Goal: Task Accomplishment & Management: Manage account settings

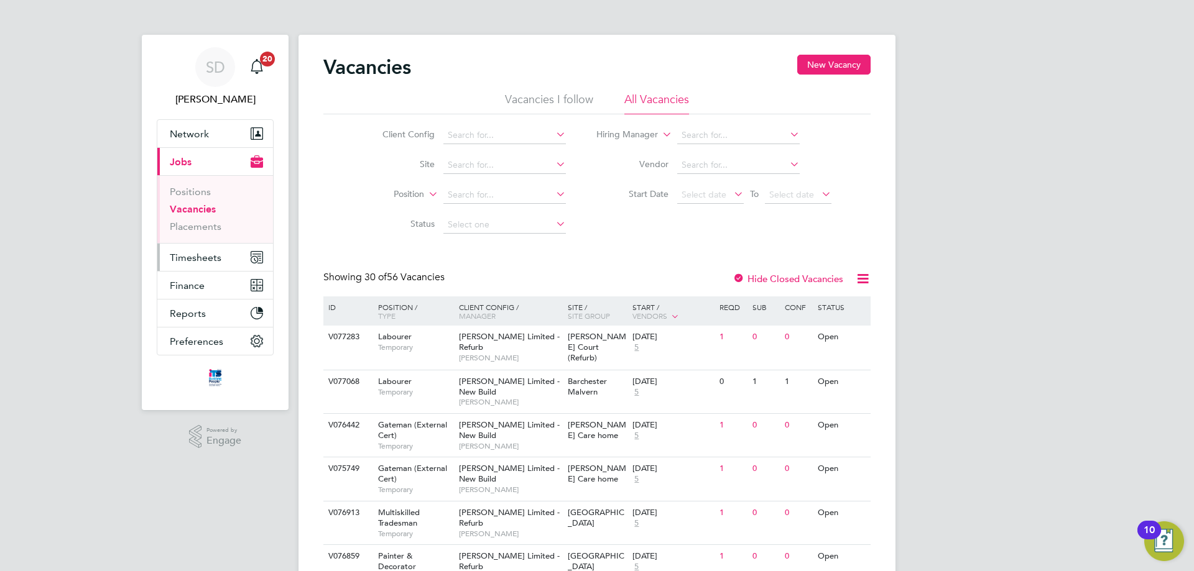
click at [195, 256] on span "Timesheets" at bounding box center [196, 258] width 52 height 12
click at [216, 251] on button "Timesheets" at bounding box center [215, 257] width 116 height 27
click at [202, 224] on link "Placements" at bounding box center [196, 227] width 52 height 12
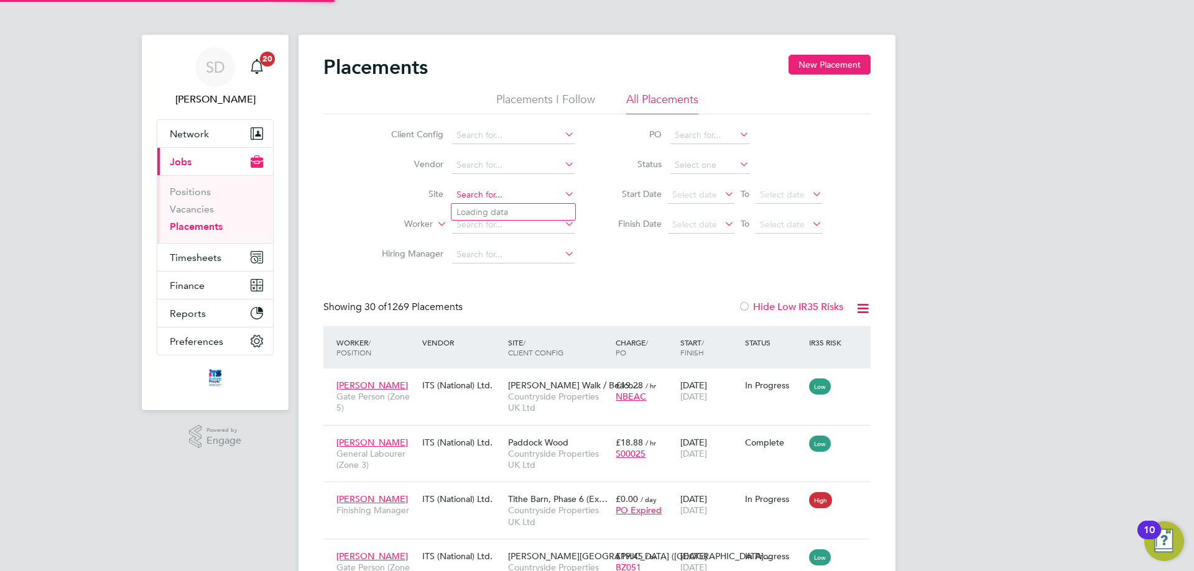
click at [472, 195] on input at bounding box center [513, 195] width 122 height 17
click at [519, 211] on li "Hexham Road (22CB02)" at bounding box center [513, 212] width 124 height 17
type input "[GEOGRAPHIC_DATA] (22CB02)"
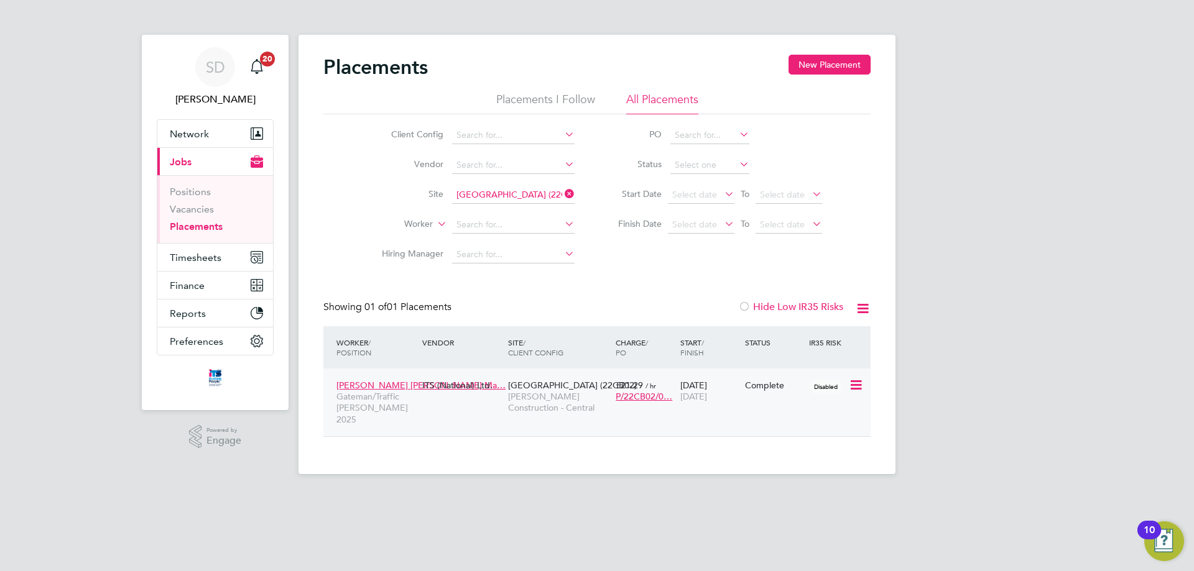
click at [788, 395] on div "Complete" at bounding box center [774, 386] width 65 height 24
click at [853, 391] on icon at bounding box center [855, 385] width 12 height 15
click at [838, 415] on li "Show change log" at bounding box center [817, 413] width 88 height 17
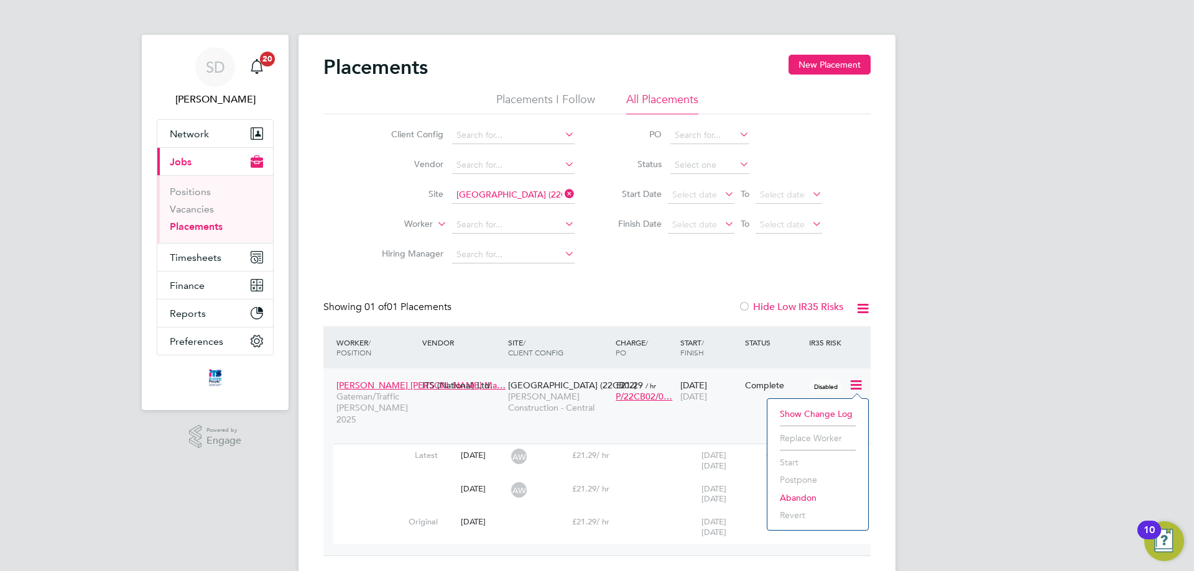
click at [538, 402] on span "[PERSON_NAME] Construction - Central" at bounding box center [558, 402] width 101 height 22
